Goal: Task Accomplishment & Management: Manage account settings

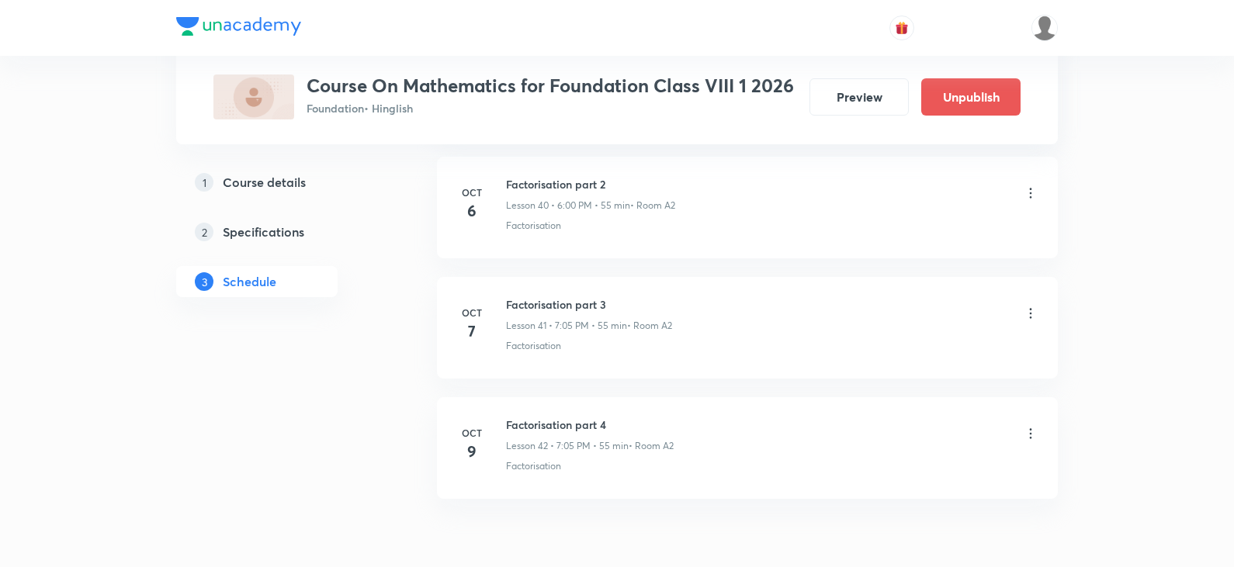
scroll to position [5018, 0]
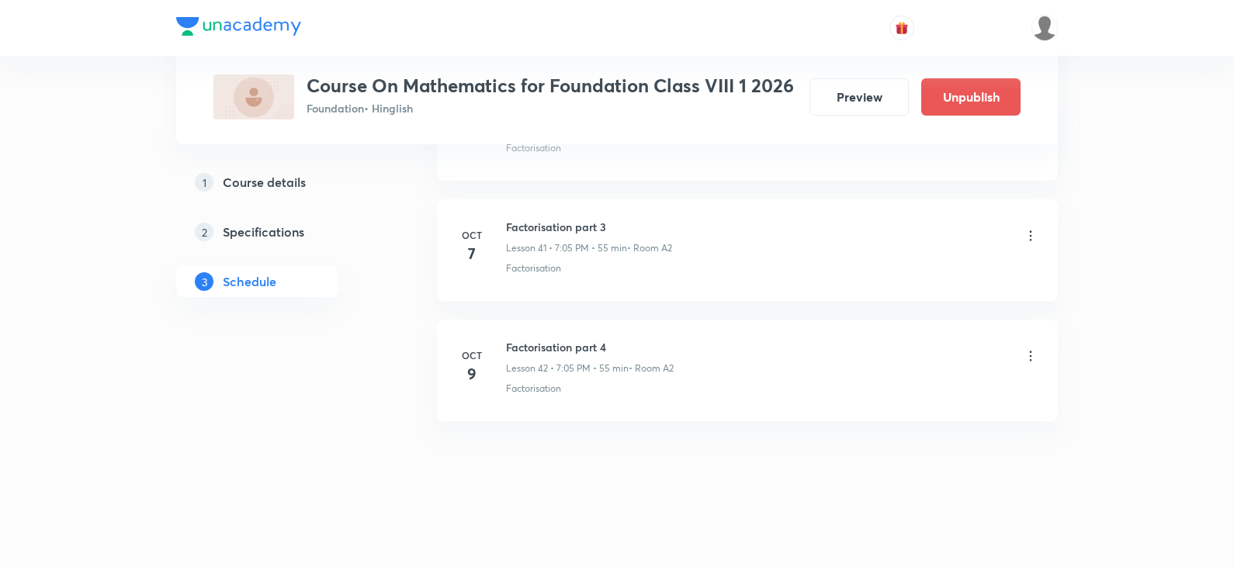
drag, startPoint x: 682, startPoint y: 370, endPoint x: 534, endPoint y: 383, distance: 148.1
click at [534, 383] on div "Factorisation part 4 Lesson 42 • 7:05 PM • 55 min • Room A2 Factorisation" at bounding box center [772, 367] width 533 height 57
click at [572, 377] on div "Factorisation part 4 Lesson 42 • 7:05 PM • 55 min • Room A2 Factorisation" at bounding box center [772, 367] width 533 height 57
drag, startPoint x: 682, startPoint y: 370, endPoint x: 576, endPoint y: 358, distance: 107.1
click at [574, 357] on div "Factorisation part 4 Lesson 42 • 7:05 PM • 55 min • Room A2" at bounding box center [772, 357] width 533 height 36
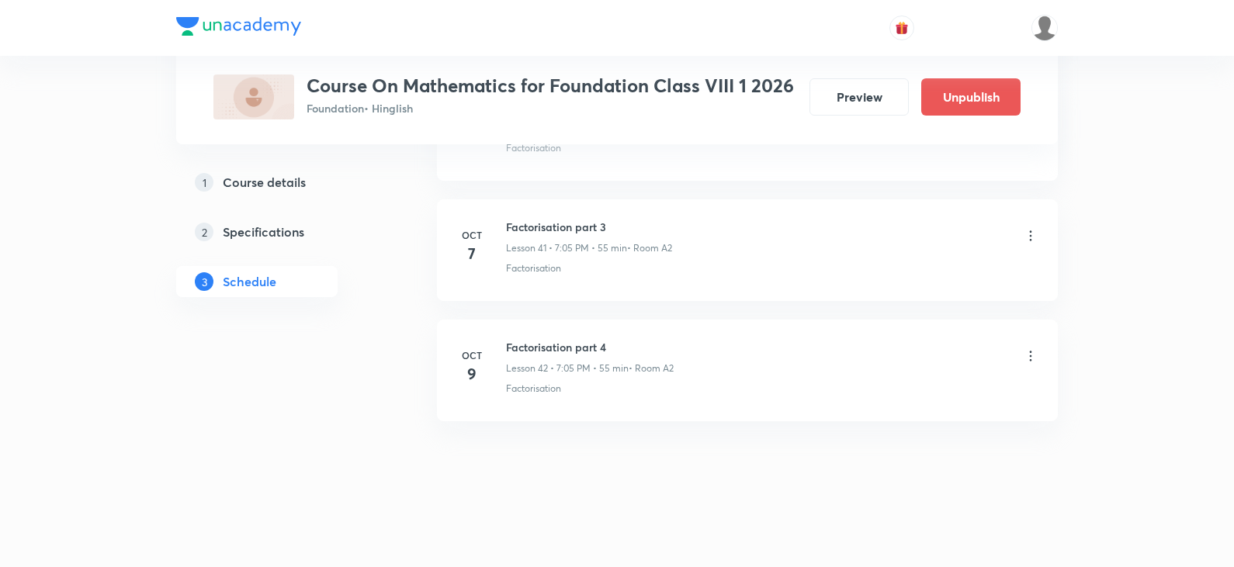
click at [588, 362] on p "Lesson 42 • 7:05 PM • 55 min" at bounding box center [567, 369] width 123 height 14
click at [582, 385] on div "Factorisation" at bounding box center [772, 389] width 533 height 14
drag, startPoint x: 582, startPoint y: 385, endPoint x: 489, endPoint y: 343, distance: 102.2
click at [489, 343] on div "[DATE] Factorisation part 4 Lesson 42 • 7:05 PM • 55 min • Room A2 Factorisation" at bounding box center [747, 367] width 582 height 57
click at [574, 341] on h6 "Factorisation part 4" at bounding box center [590, 347] width 168 height 16
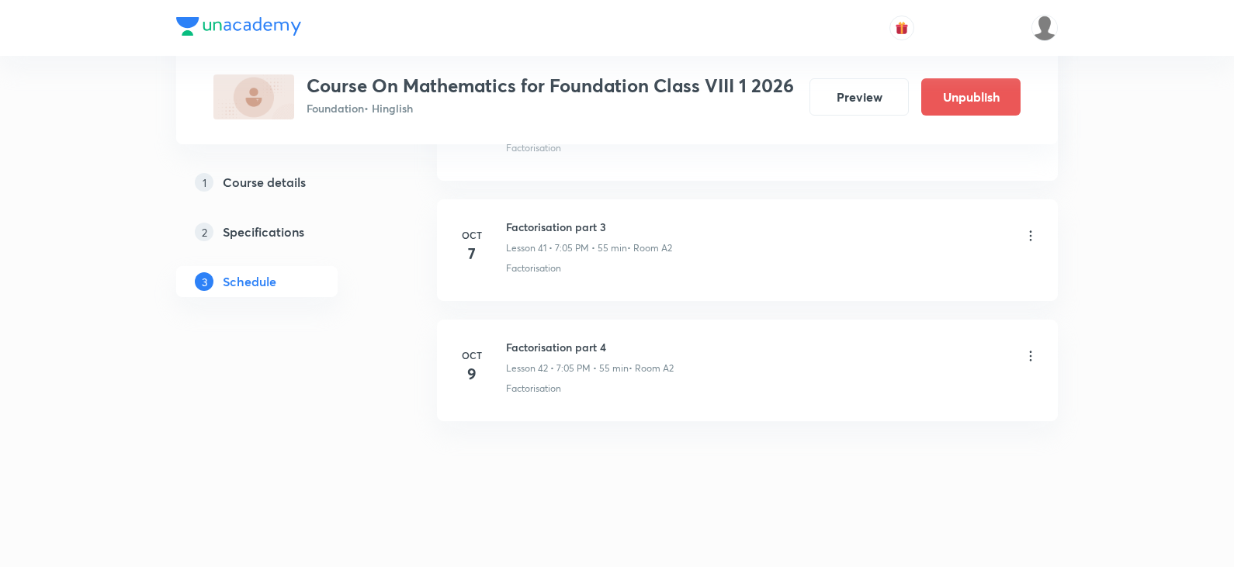
drag, startPoint x: 641, startPoint y: 362, endPoint x: 670, endPoint y: 366, distance: 29.1
click at [643, 363] on p "• Room A2" at bounding box center [651, 369] width 45 height 14
click at [670, 366] on p "• Room A2" at bounding box center [651, 369] width 45 height 14
drag, startPoint x: 672, startPoint y: 366, endPoint x: 550, endPoint y: 367, distance: 121.9
click at [550, 367] on div "Lesson 42 • 7:05 PM • 55 min • Room A2" at bounding box center [590, 369] width 168 height 14
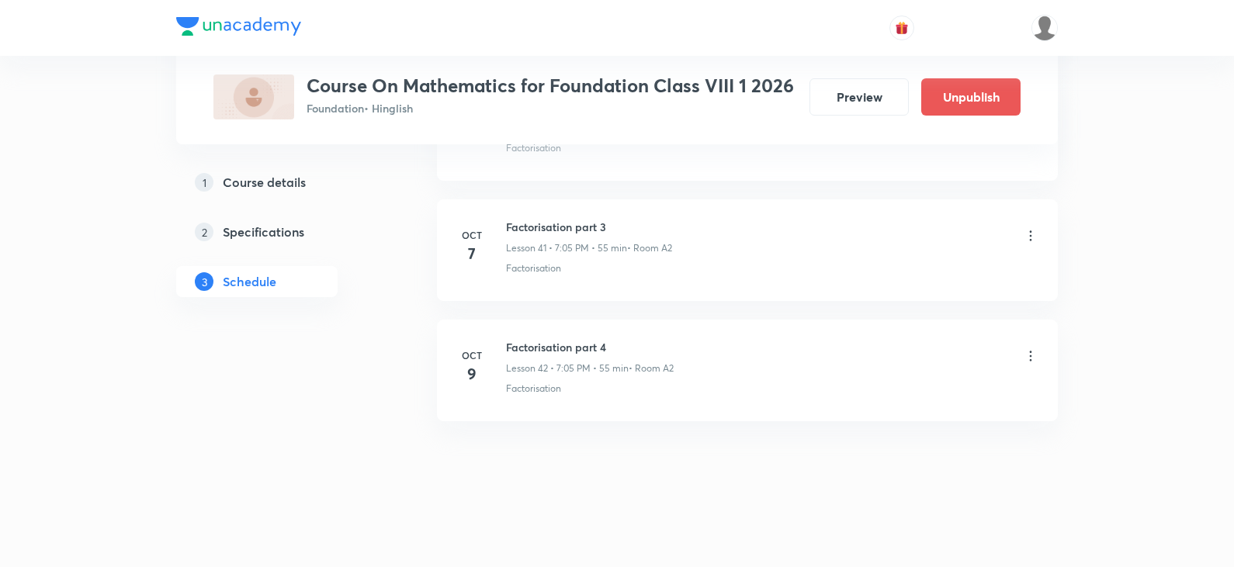
drag, startPoint x: 568, startPoint y: 290, endPoint x: 550, endPoint y: 266, distance: 31.1
click at [561, 276] on li "[DATE] Factorisation part 3 Lesson 41 • 7:05 PM • 55 min • Room A2 Factorisation" at bounding box center [747, 251] width 621 height 102
drag, startPoint x: 544, startPoint y: 386, endPoint x: 564, endPoint y: 377, distance: 22.2
click at [564, 377] on div "Factorisation part 4 Lesson 42 • 7:05 PM • 55 min • Room A2 Factorisation" at bounding box center [772, 367] width 533 height 57
click at [578, 371] on p "Lesson 42 • 7:05 PM • 55 min" at bounding box center [567, 369] width 123 height 14
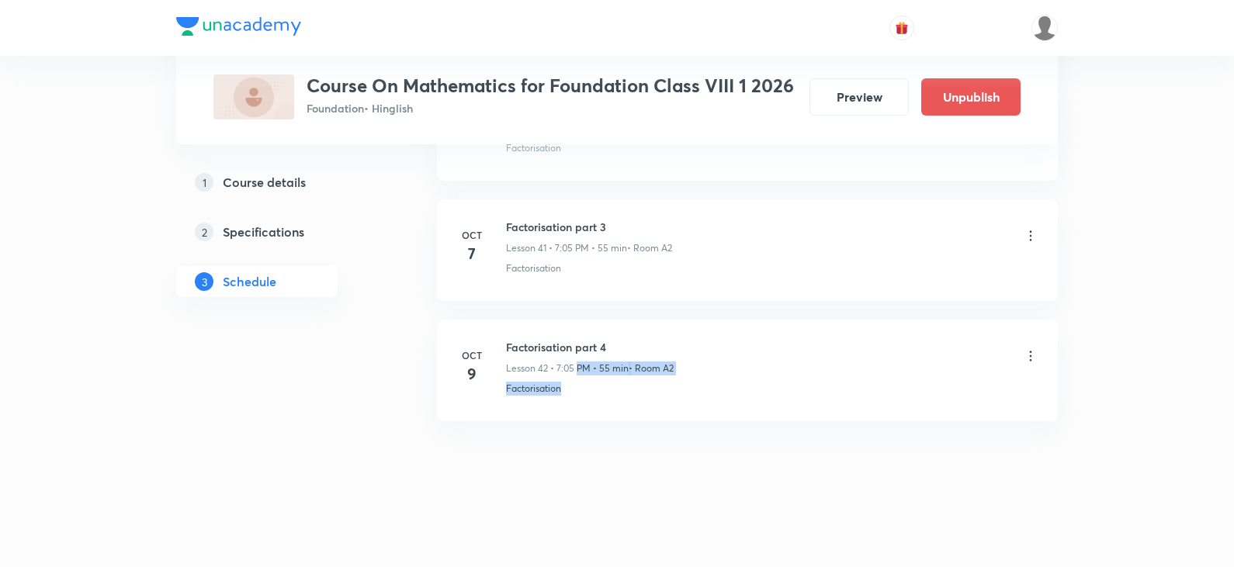
drag, startPoint x: 576, startPoint y: 373, endPoint x: 568, endPoint y: 390, distance: 18.1
click at [569, 390] on div "Factorisation part 4 Lesson 42 • 7:05 PM • 55 min • Room A2 Factorisation" at bounding box center [772, 367] width 533 height 57
click at [565, 391] on div "Factorisation" at bounding box center [772, 389] width 533 height 14
drag, startPoint x: 565, startPoint y: 391, endPoint x: 434, endPoint y: 370, distance: 132.9
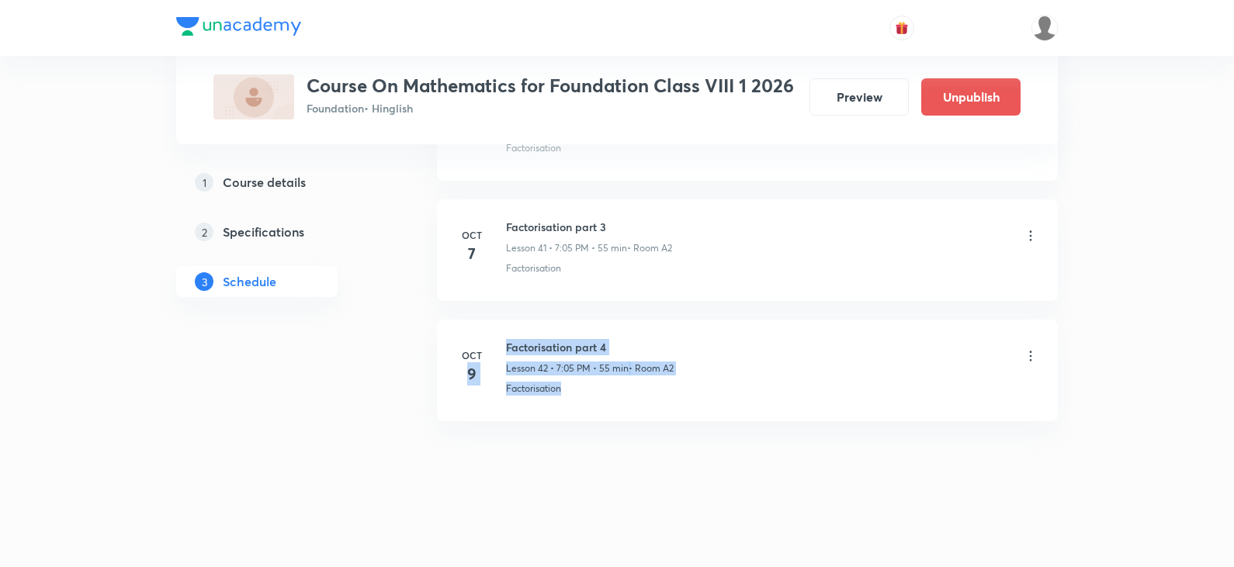
drag, startPoint x: 621, startPoint y: 255, endPoint x: 539, endPoint y: 99, distance: 177.1
click at [621, 262] on div "Factorisation part 3 Lesson 41 • 7:05 PM • 55 min • Room A2 Factorisation" at bounding box center [772, 247] width 533 height 57
click at [540, 103] on p "Foundation • Hinglish" at bounding box center [551, 108] width 488 height 16
